Goal: Check status: Check status

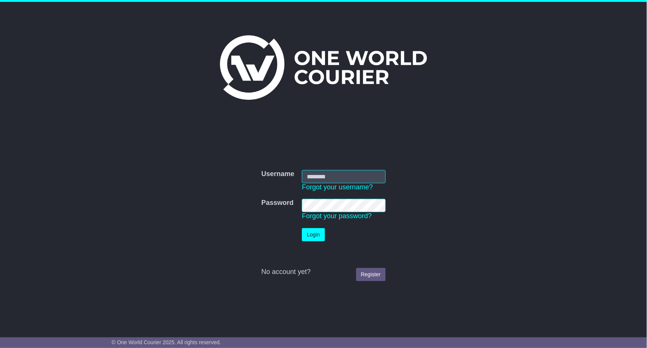
type input "**********"
click at [321, 233] on button "Login" at bounding box center [313, 234] width 23 height 13
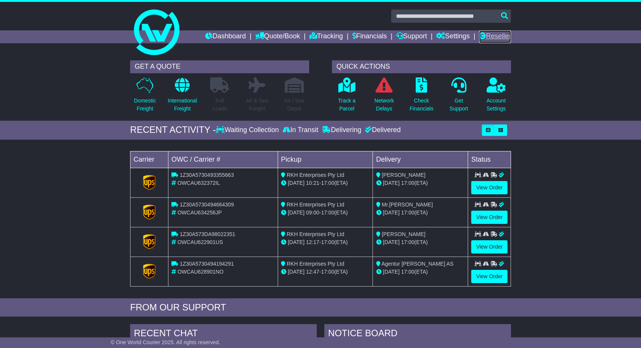
click at [494, 33] on link "Reseller" at bounding box center [495, 36] width 32 height 13
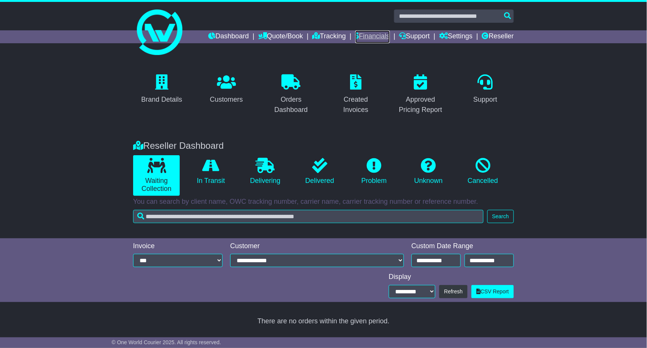
click at [377, 37] on link "Financials" at bounding box center [373, 36] width 35 height 13
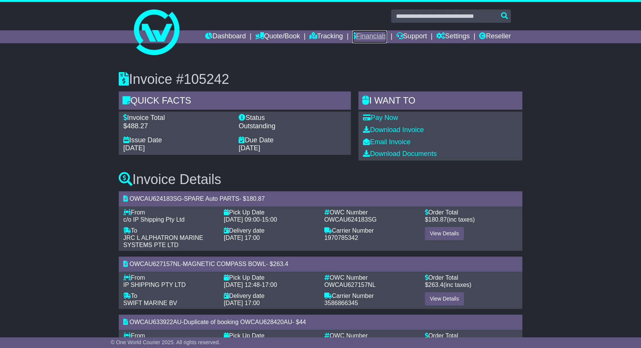
click at [358, 37] on link "Financials" at bounding box center [370, 36] width 35 height 13
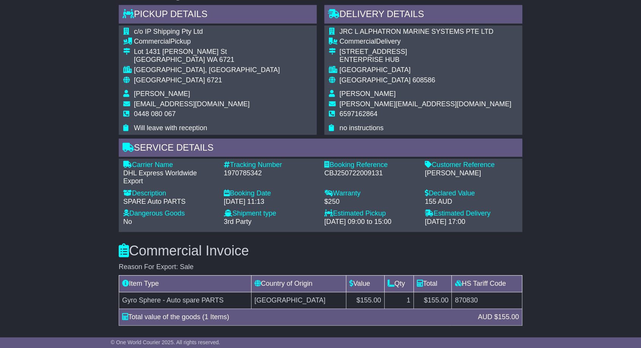
scroll to position [409, 0]
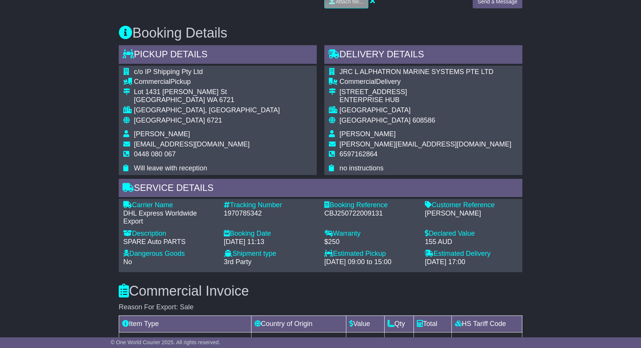
click at [252, 214] on div "1970785342" at bounding box center [270, 213] width 93 height 8
click at [369, 107] on div "[GEOGRAPHIC_DATA]" at bounding box center [426, 110] width 172 height 8
copy div "[GEOGRAPHIC_DATA]"
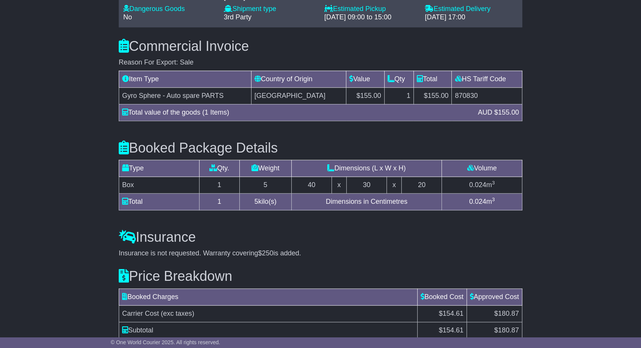
scroll to position [704, 0]
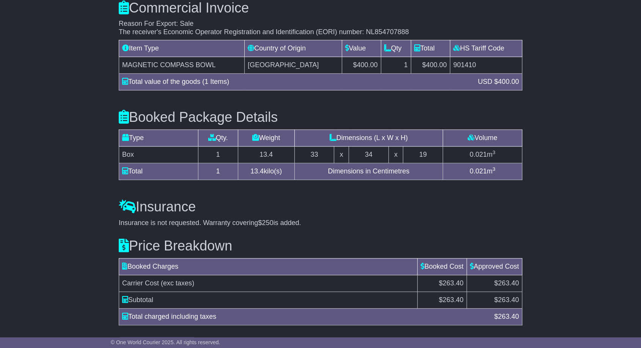
scroll to position [711, 0]
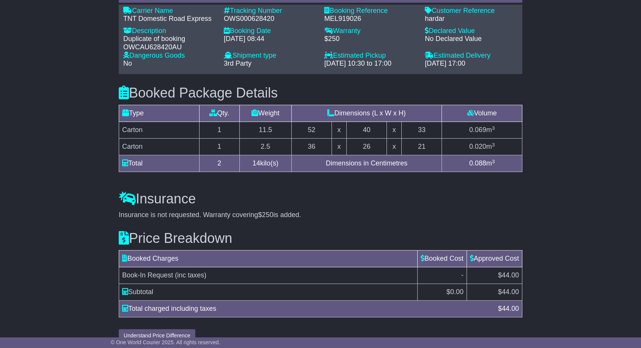
scroll to position [500, 0]
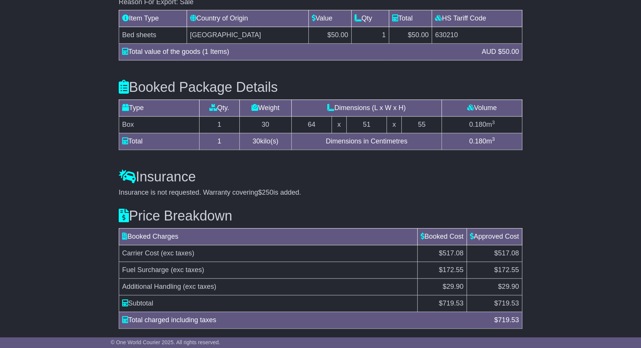
scroll to position [740, 0]
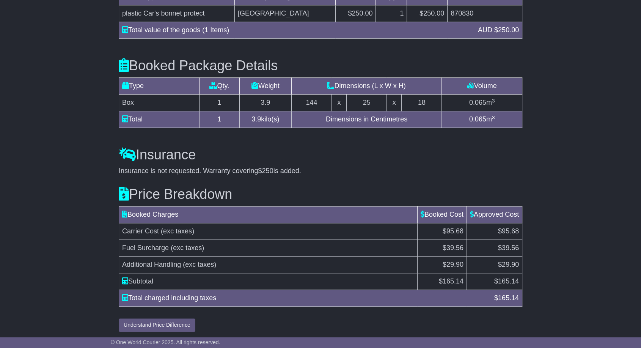
scroll to position [692, 0]
